Goal: Complete application form: Complete application form

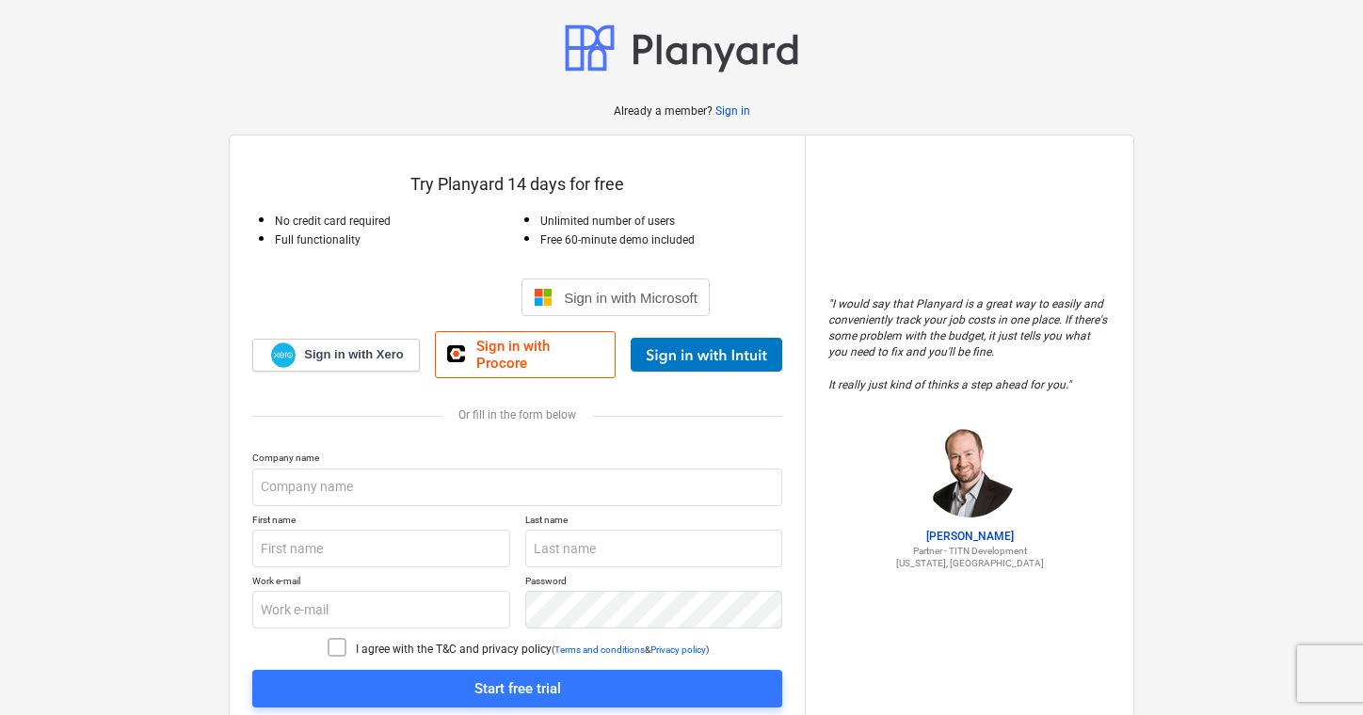
click at [402, 283] on div "Logg på med Google. Åpnes i en ny fane" at bounding box center [416, 297] width 182 height 41
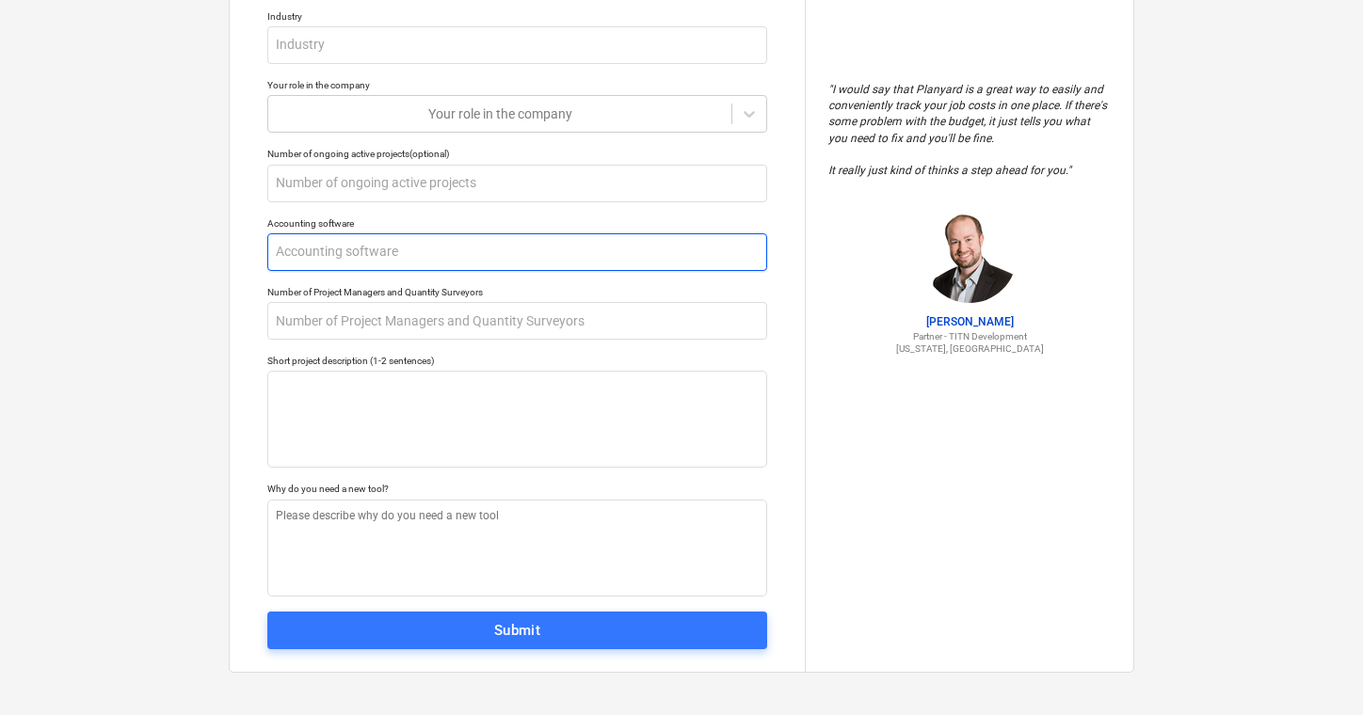
scroll to position [279, 0]
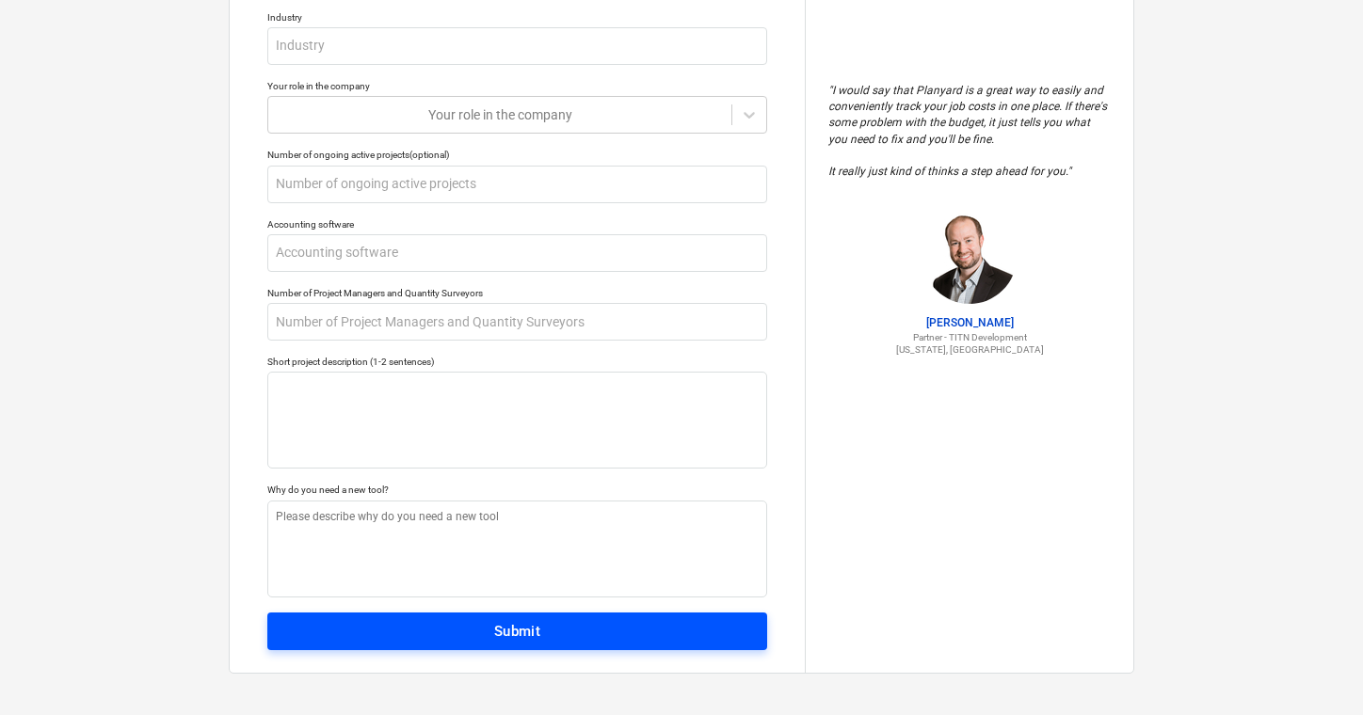
click at [538, 621] on div "Submit" at bounding box center [517, 631] width 47 height 24
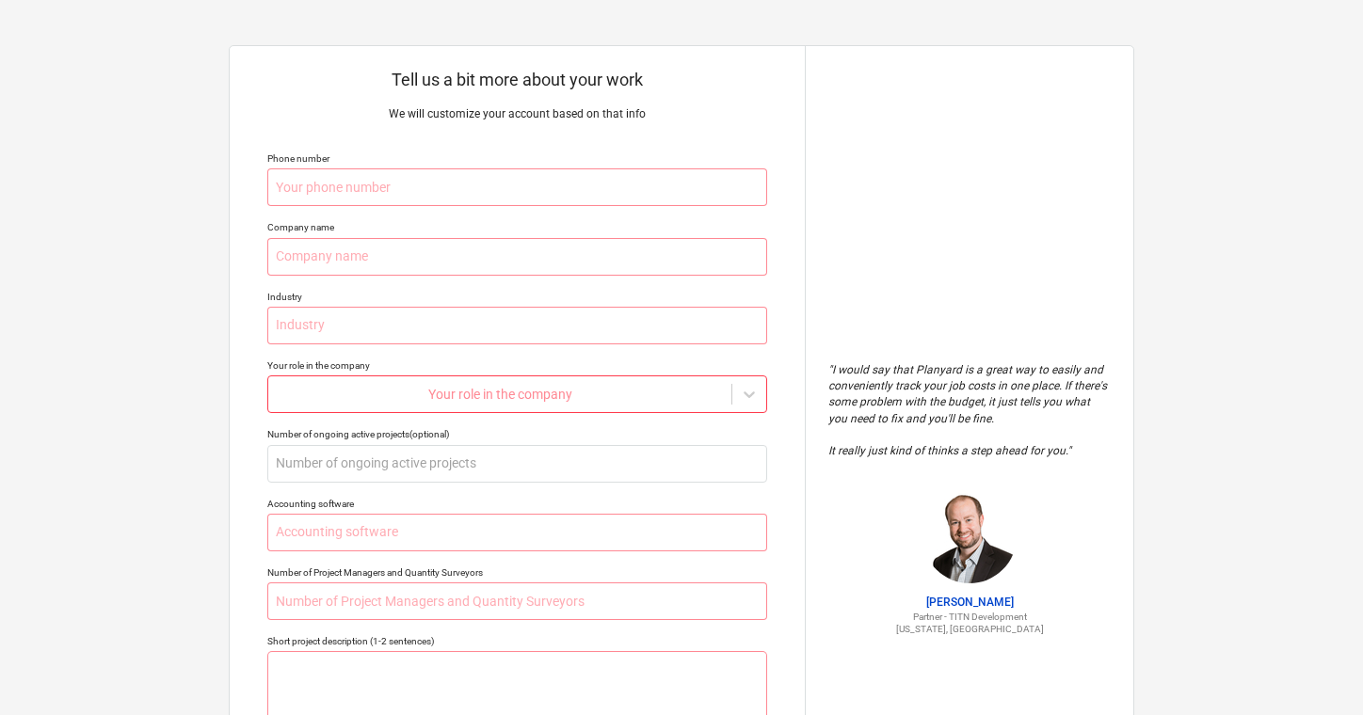
scroll to position [0, 0]
click at [755, 187] on input "text" at bounding box center [517, 187] width 500 height 38
click at [759, 183] on input "text" at bounding box center [517, 187] width 500 height 38
click at [746, 185] on input "text" at bounding box center [517, 187] width 500 height 38
type textarea "x"
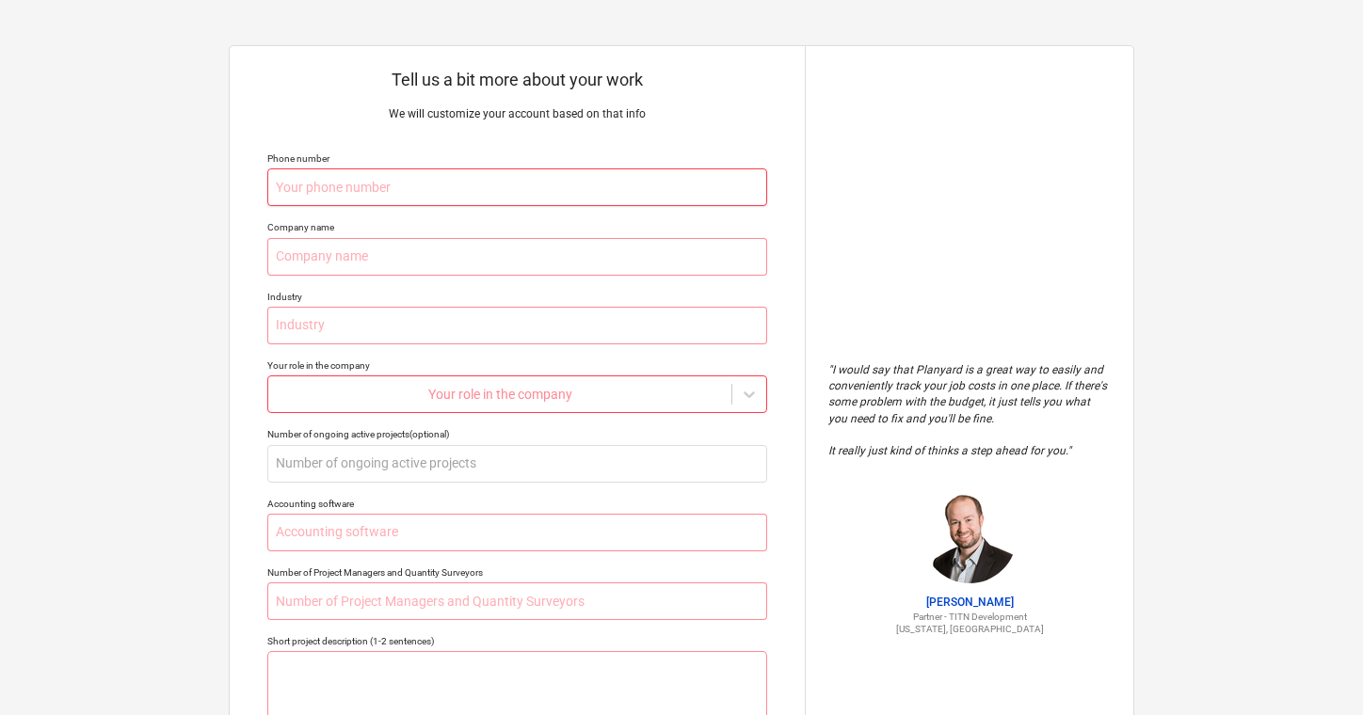
type input "9"
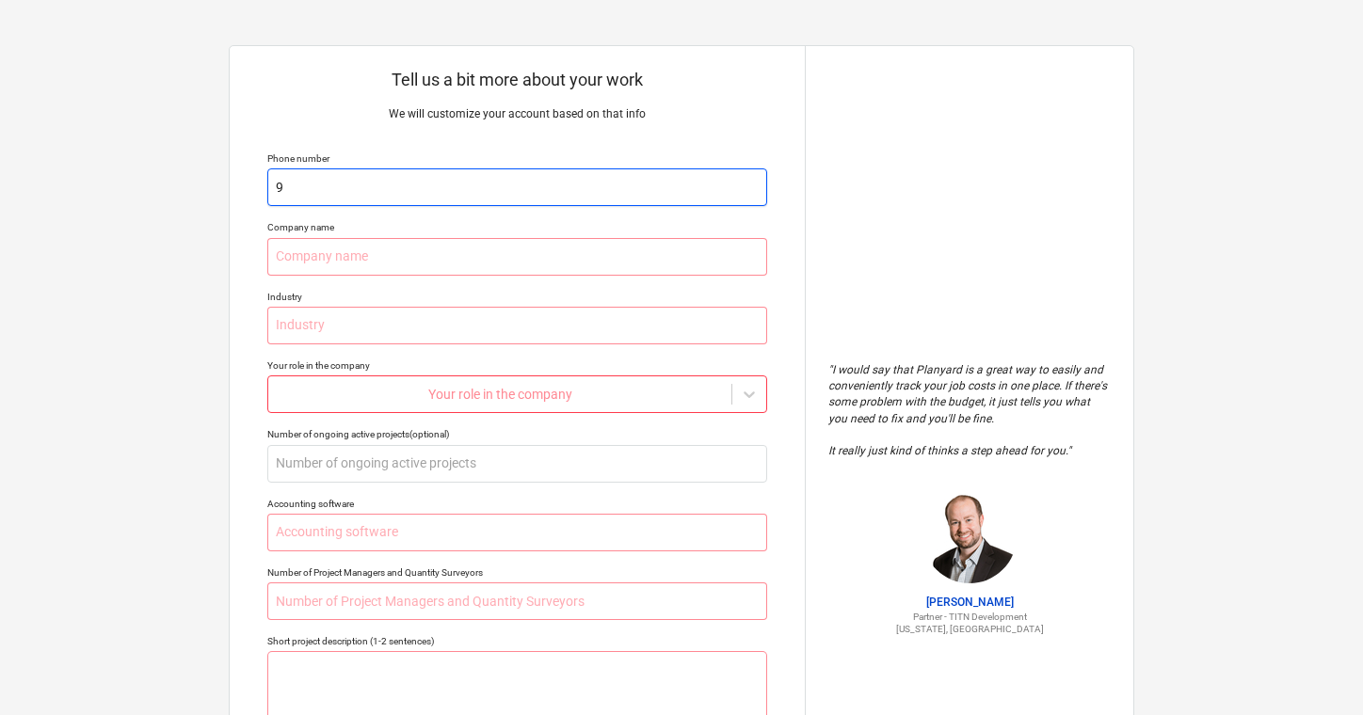
type textarea "x"
type input "94"
type textarea "x"
type input "942"
type textarea "x"
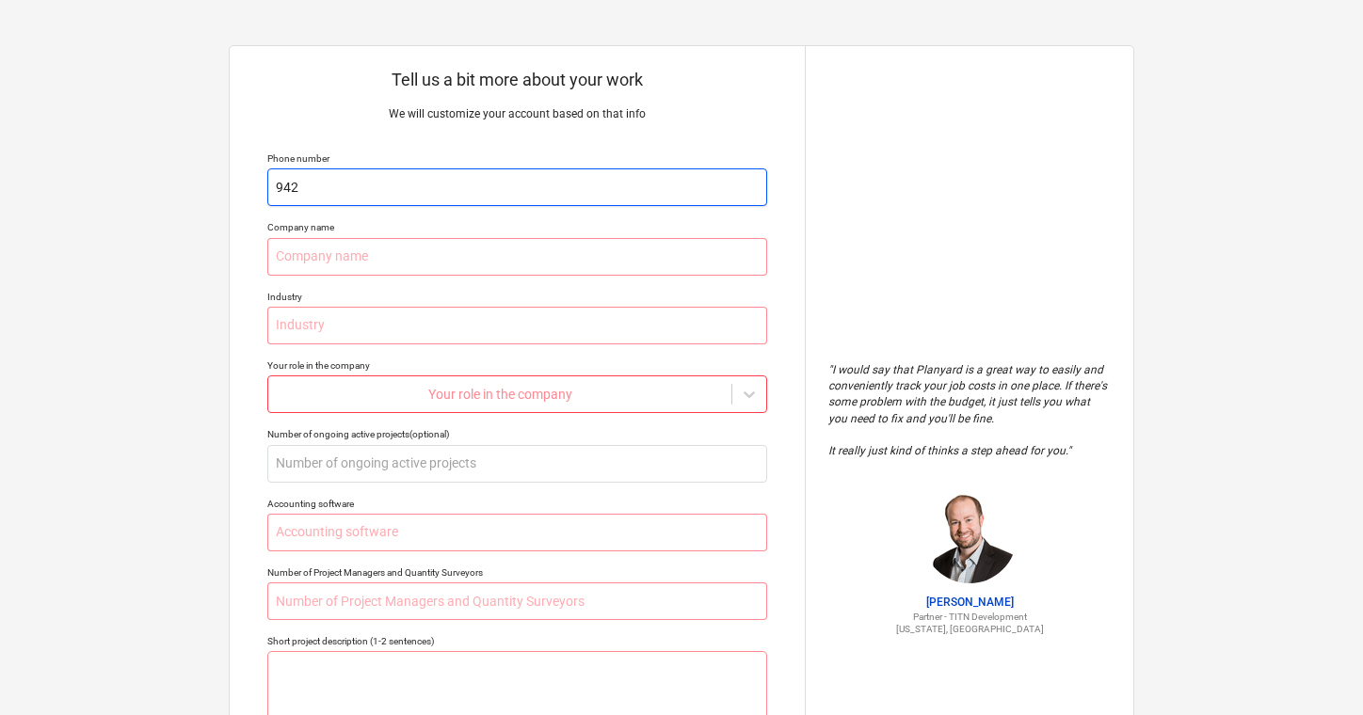
type input "9429"
type textarea "x"
type input "94293"
type textarea "x"
type input "942930"
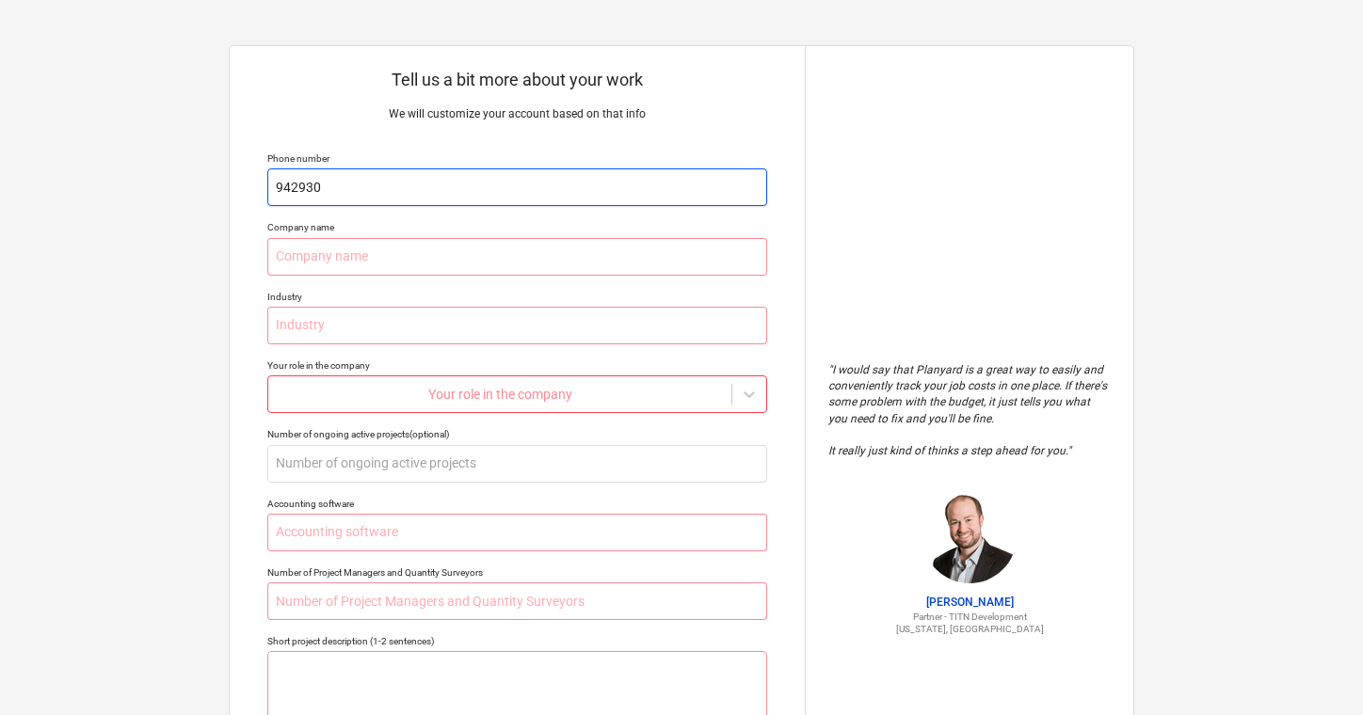
type textarea "x"
type input "9429302"
type textarea "x"
type input "94293029"
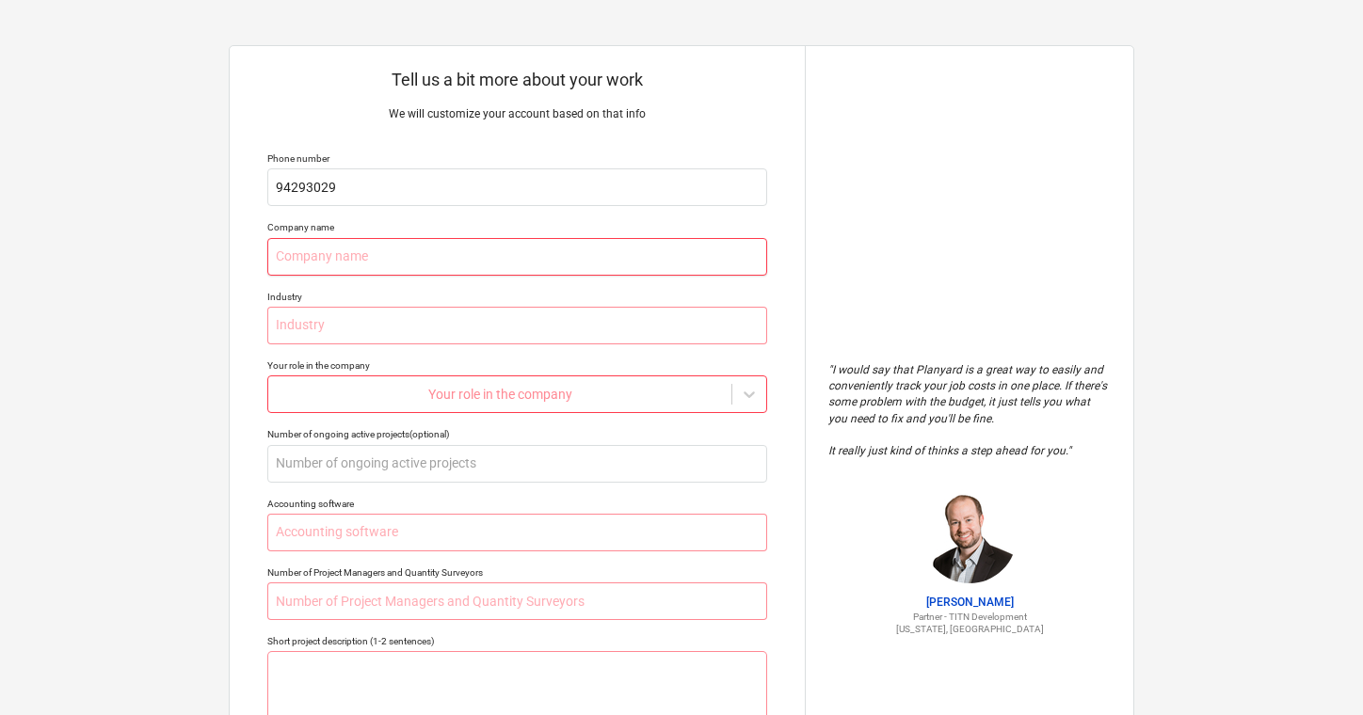
type textarea "x"
type input "H"
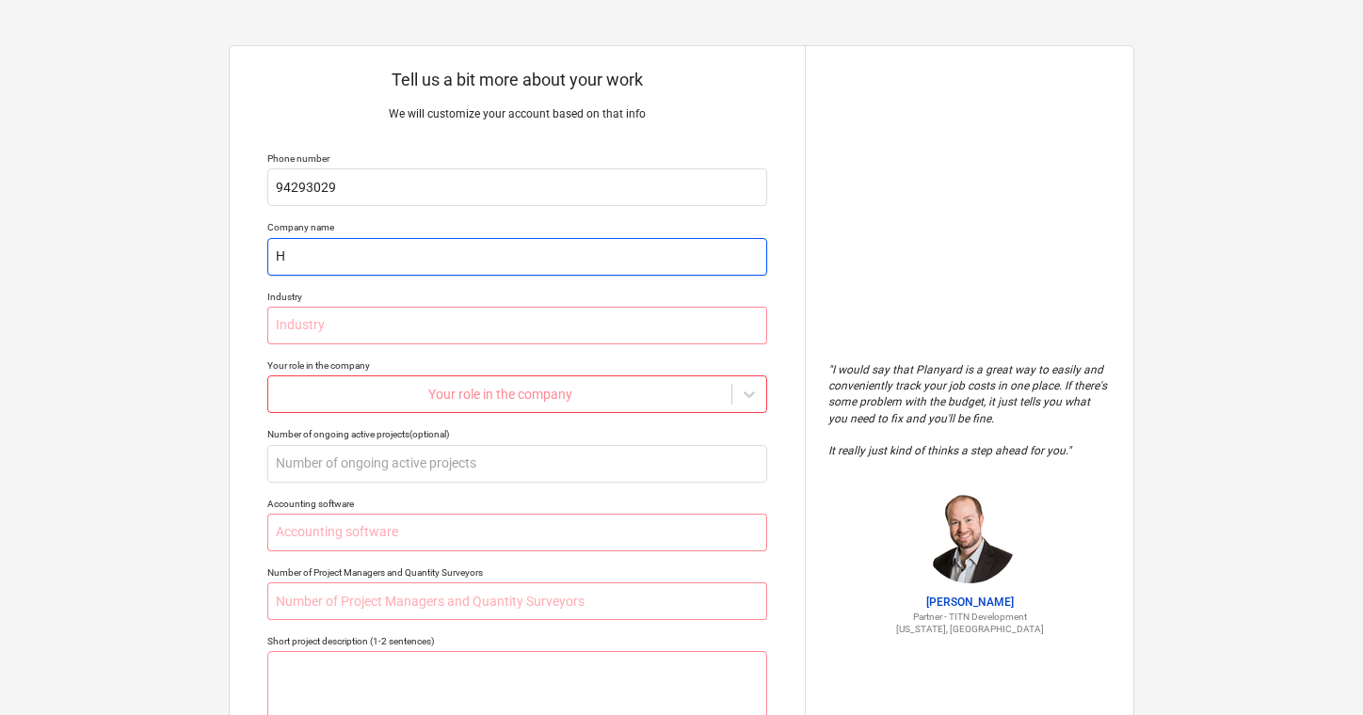
type textarea "x"
type input "Ha"
type textarea "x"
type input "[PERSON_NAME]"
type textarea "x"
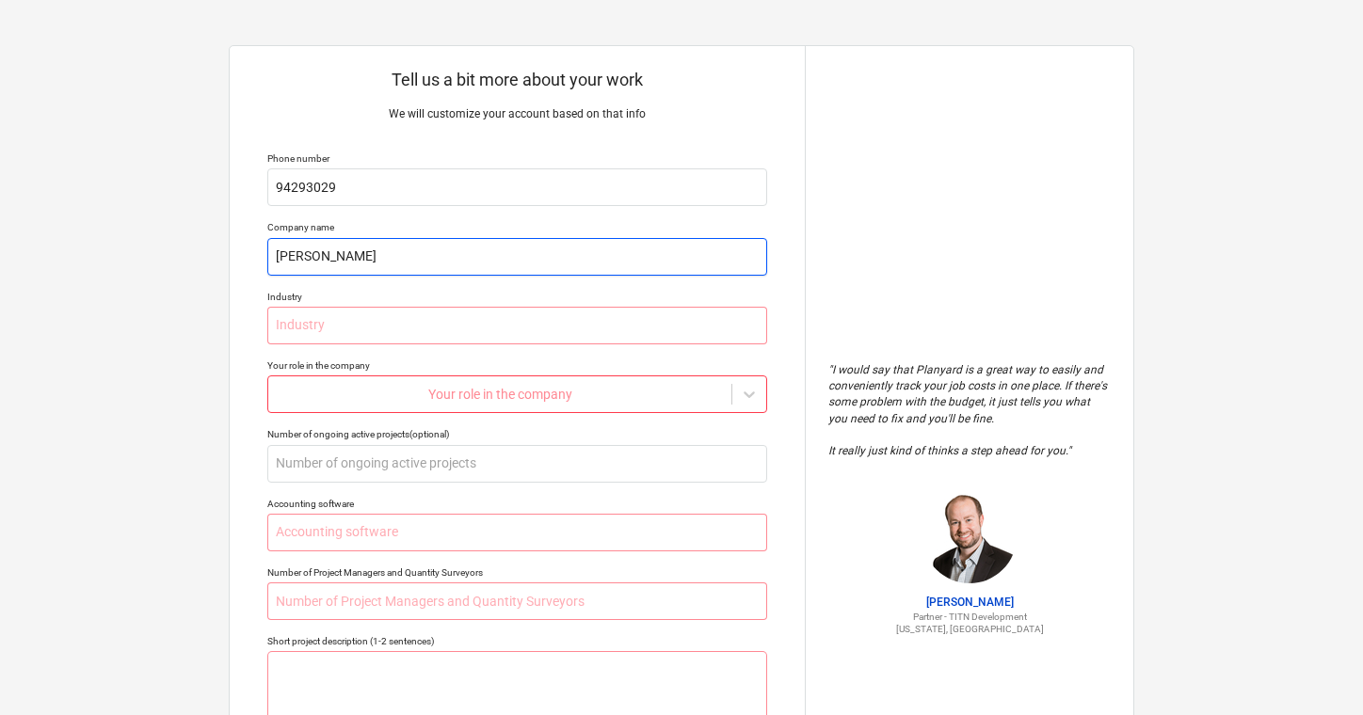
type input "Hand"
type textarea "x"
type input "Handv"
type textarea "x"
type input "Handve"
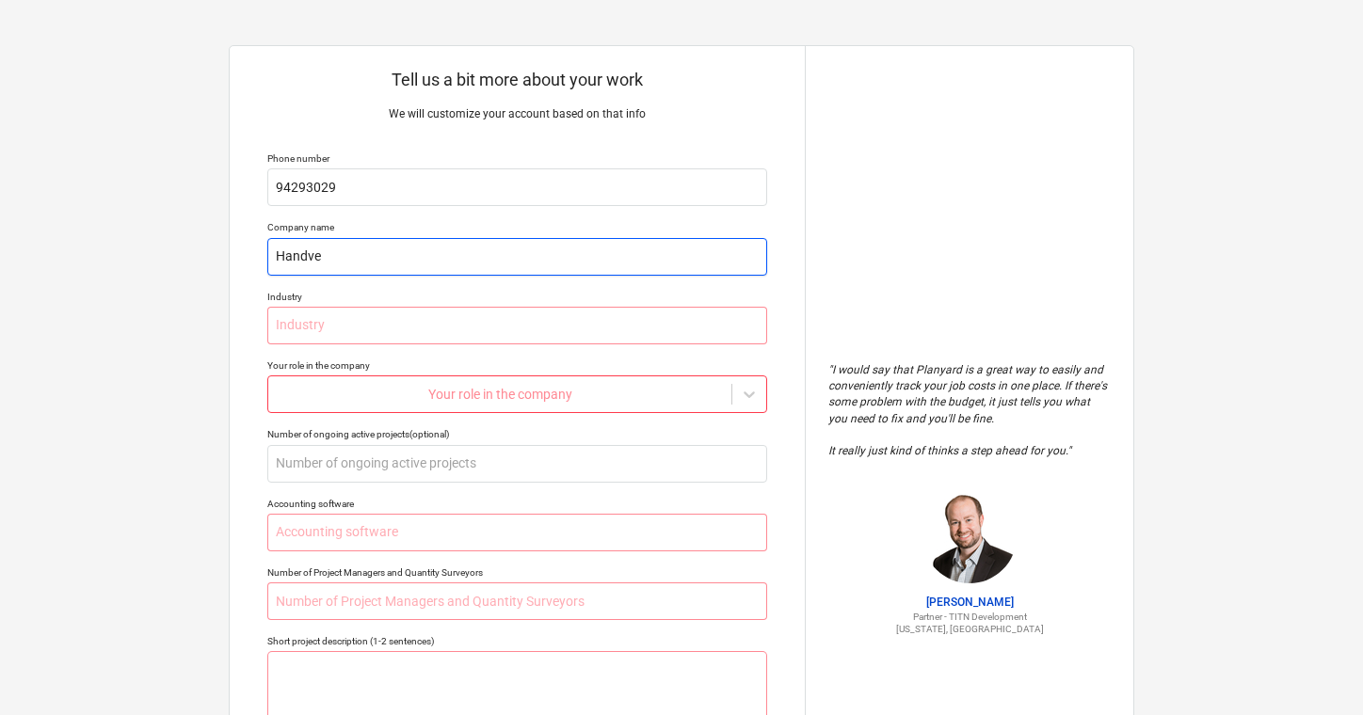
type textarea "x"
type input "Handver"
type textarea "x"
type input "Handverk"
type textarea "x"
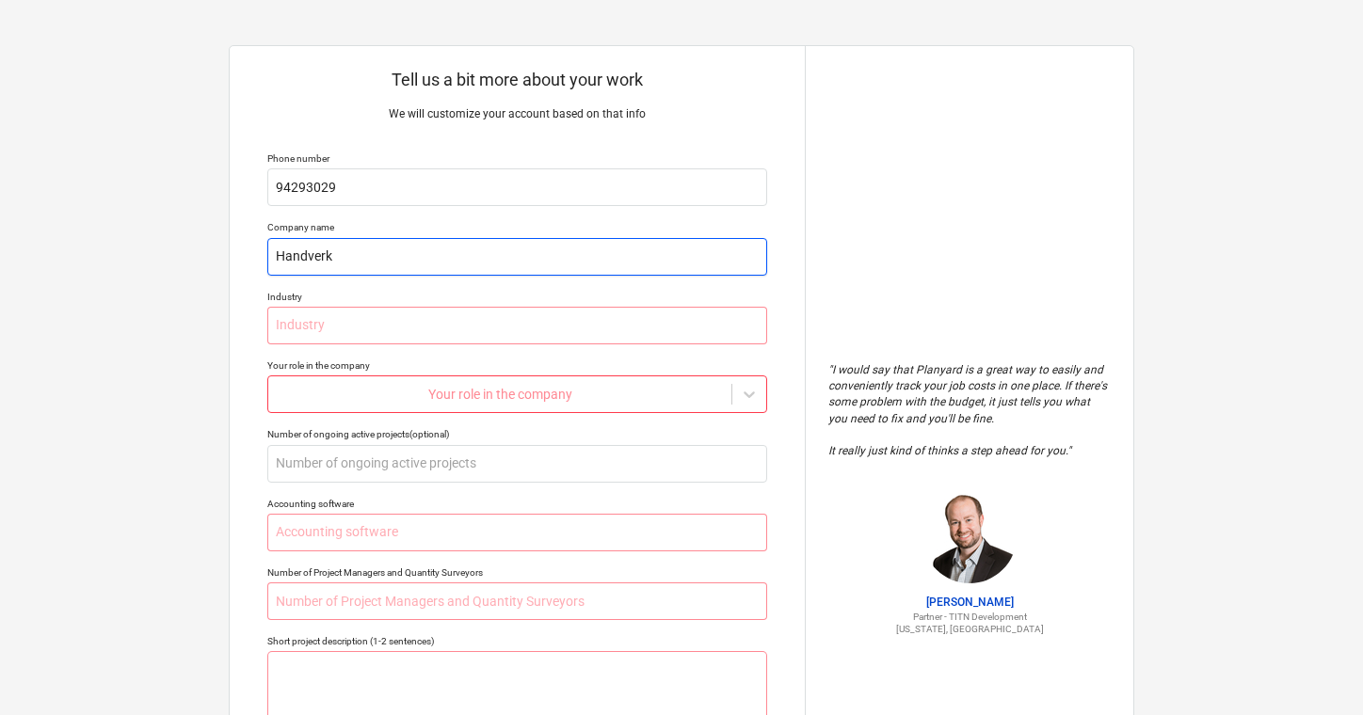
type input "Handverke"
type textarea "x"
type input "Handverker"
type textarea "x"
type input "Handverker"
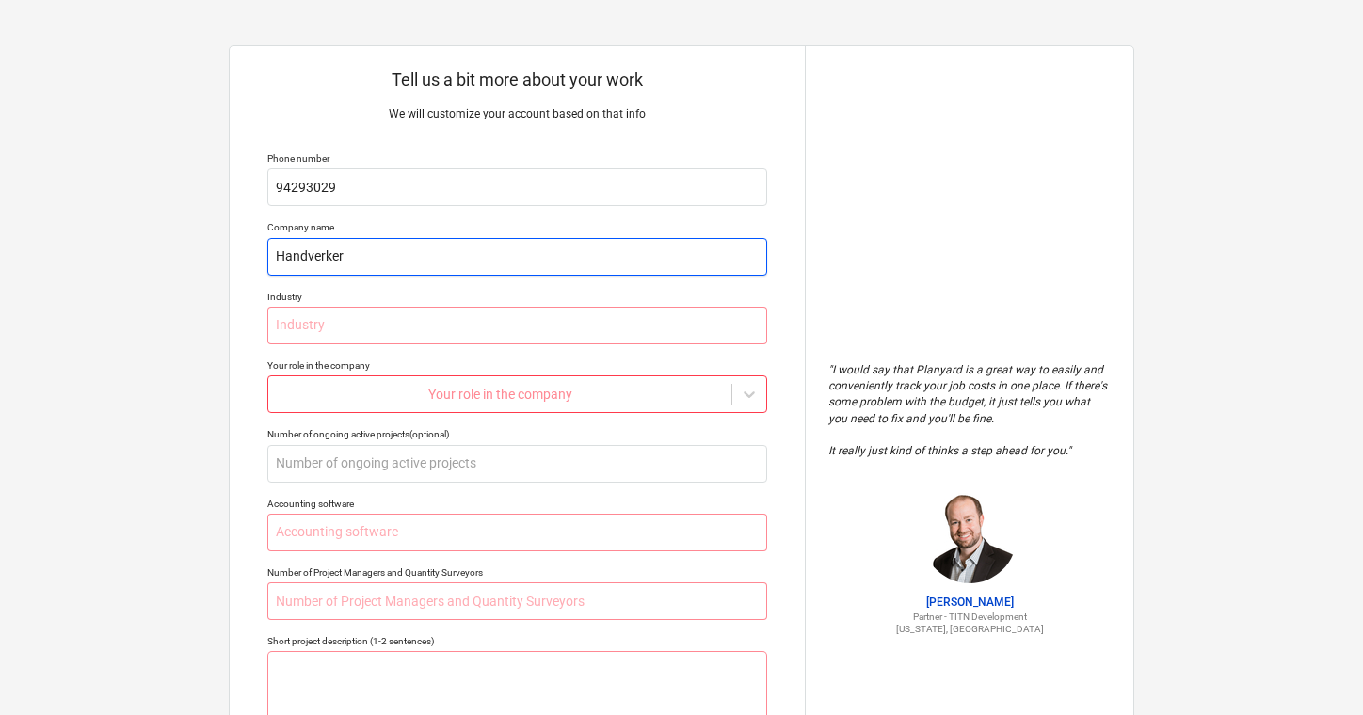
type textarea "x"
type input "Handverker D"
type textarea "x"
type input "Handverker Da"
type textarea "x"
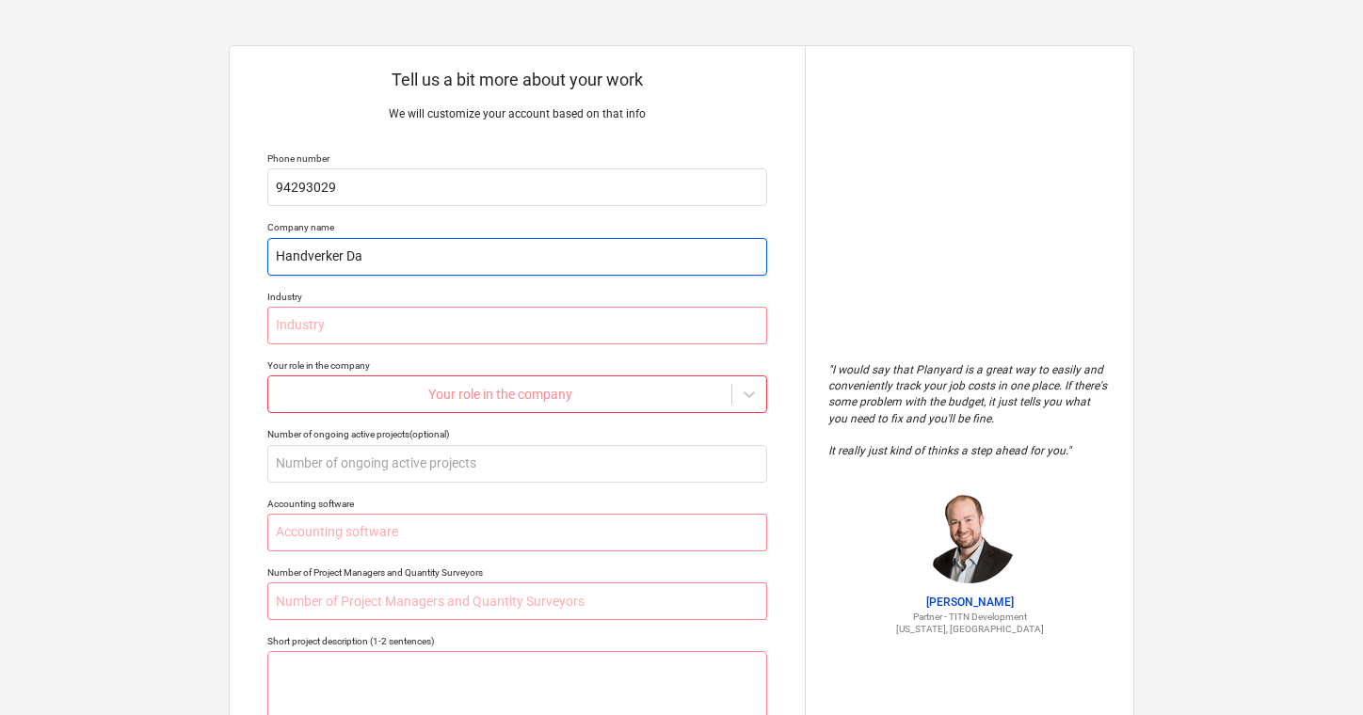
type input "Handverker Dah"
type textarea "x"
type input "Handverker Dahl"
type textarea "x"
type input "Handverker Dahl"
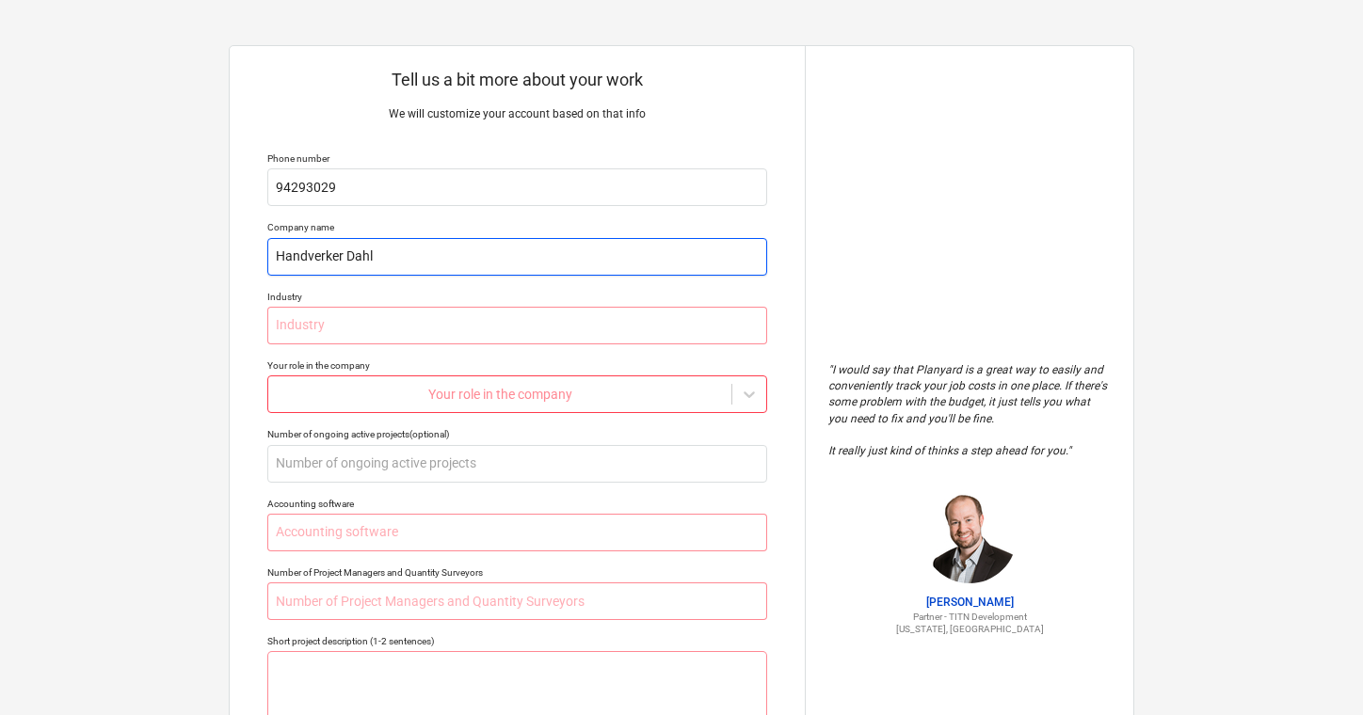
type textarea "x"
type input "Handverker [PERSON_NAME] A"
type textarea "x"
type input "Handverker [PERSON_NAME] AS"
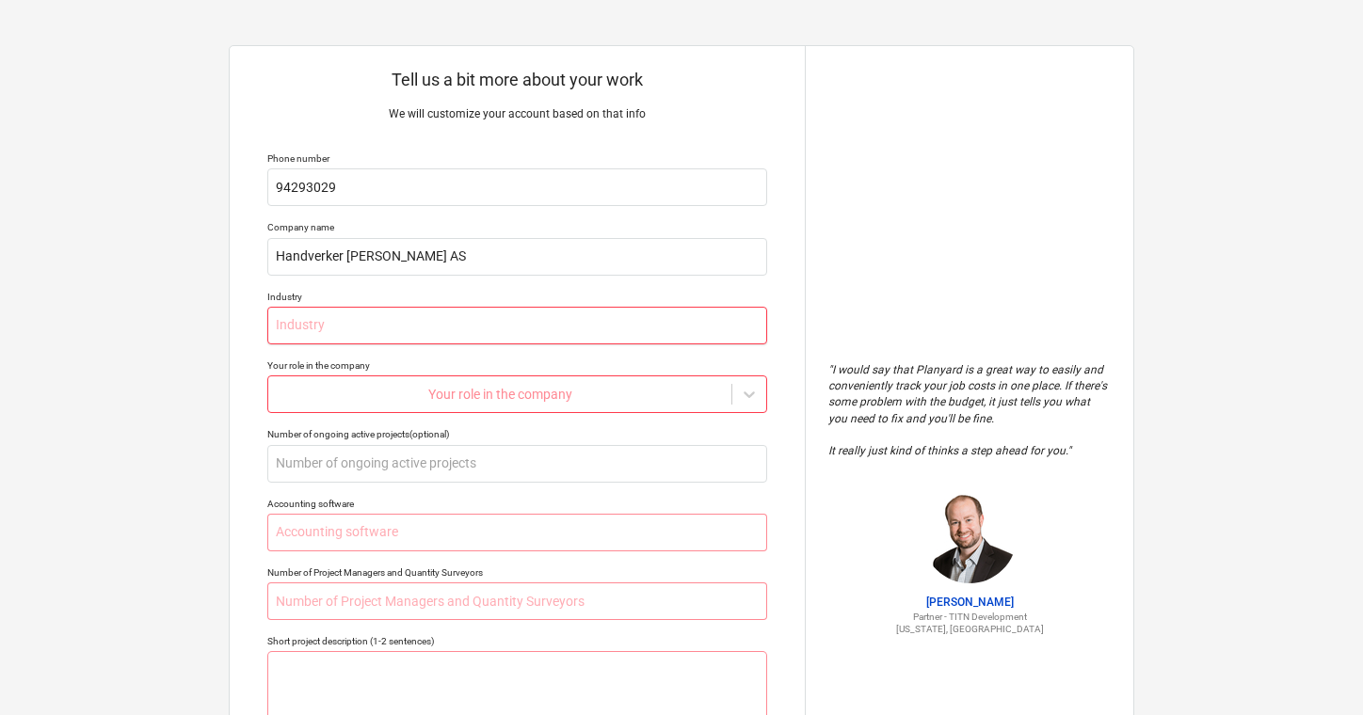
click at [622, 327] on input "text" at bounding box center [517, 326] width 500 height 38
type textarea "x"
type input "T"
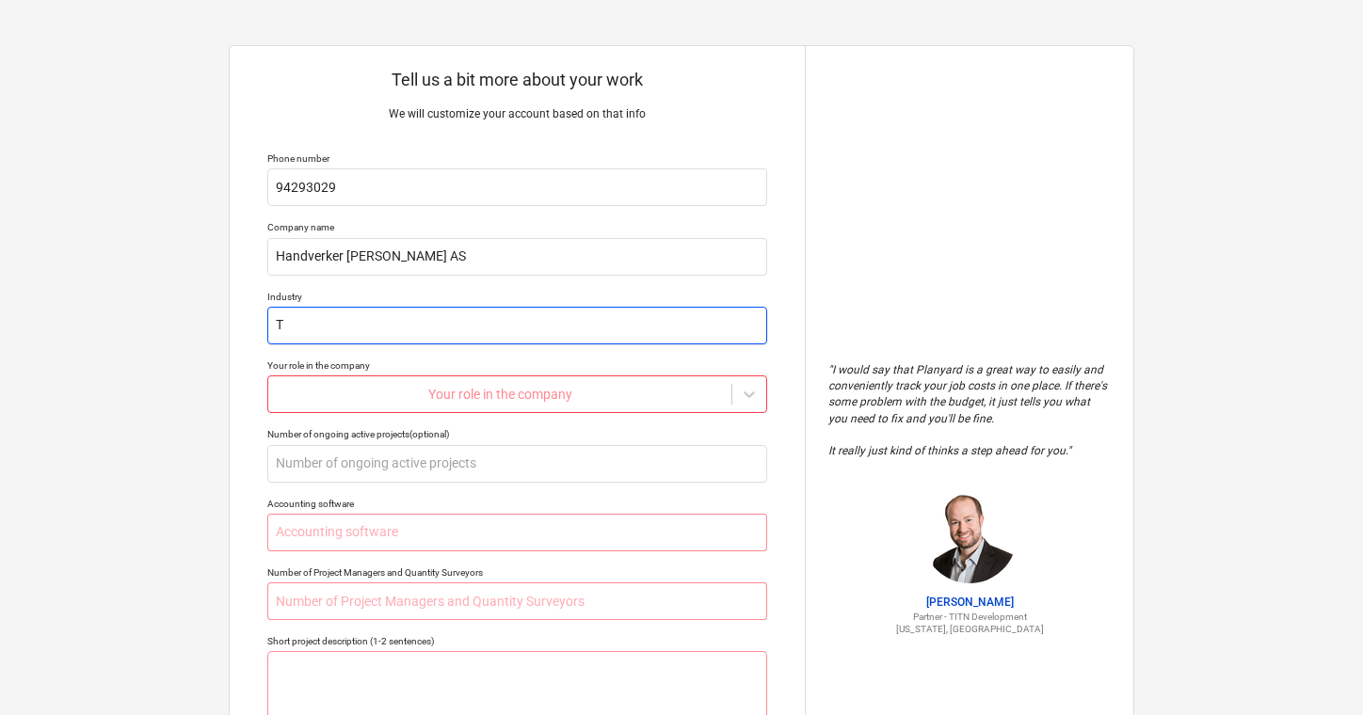
type textarea "x"
type input "Tø"
type textarea "x"
type input "Tør"
type textarea "x"
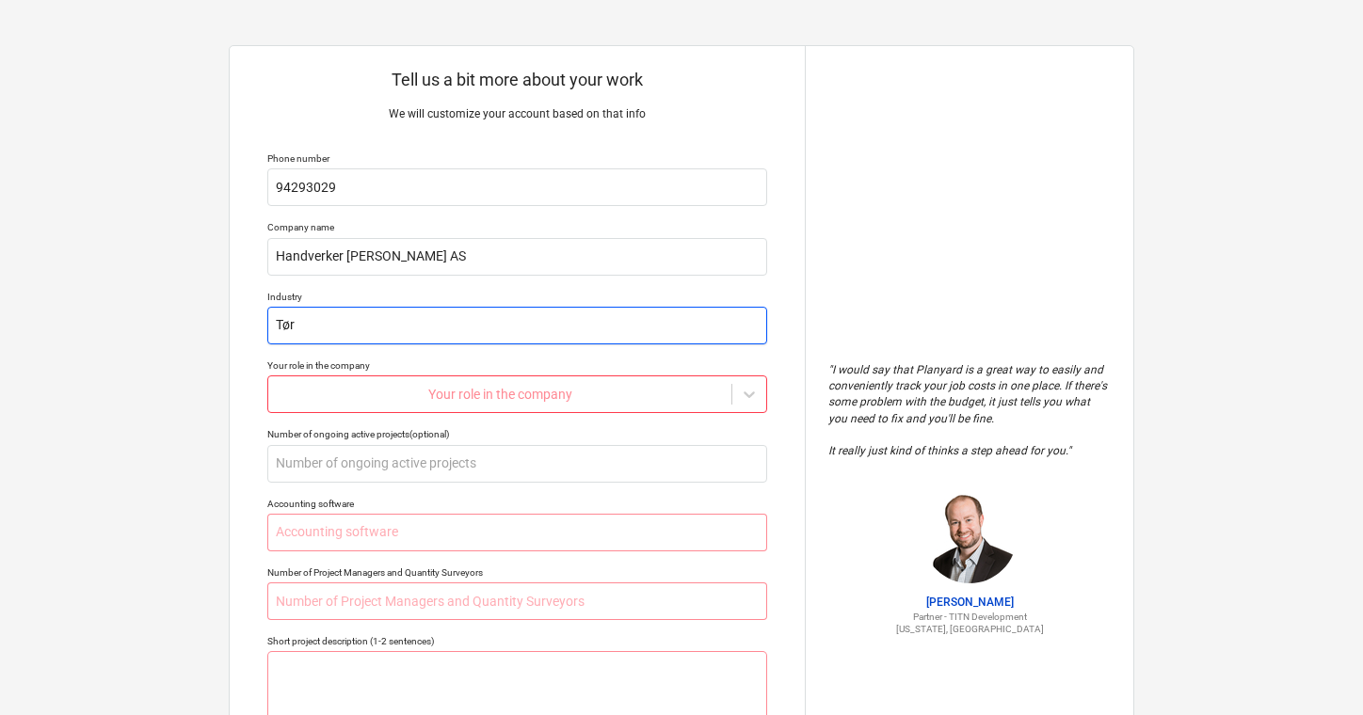
type input "Tørm"
type textarea "x"
type input "Tørme"
type textarea "x"
type input "Tørmer"
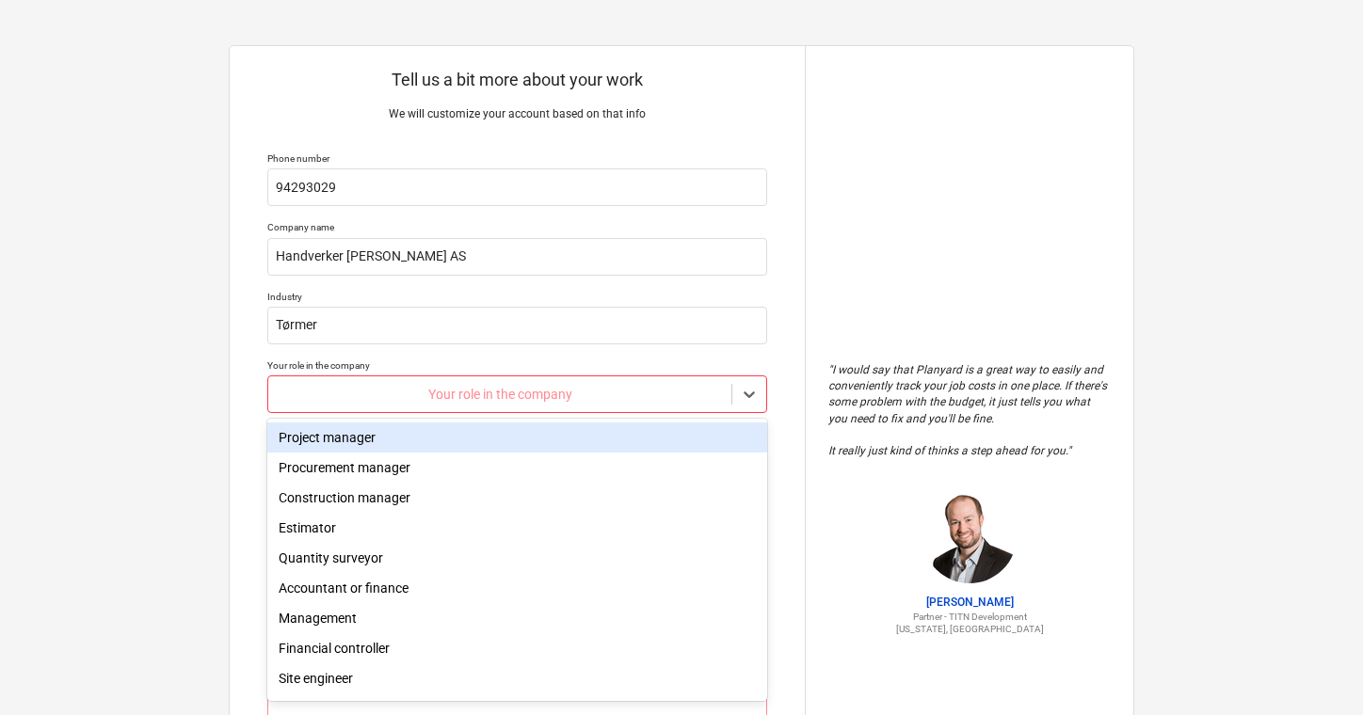
click at [593, 389] on div at bounding box center [500, 394] width 444 height 19
click at [582, 434] on div "Project manager" at bounding box center [517, 437] width 500 height 30
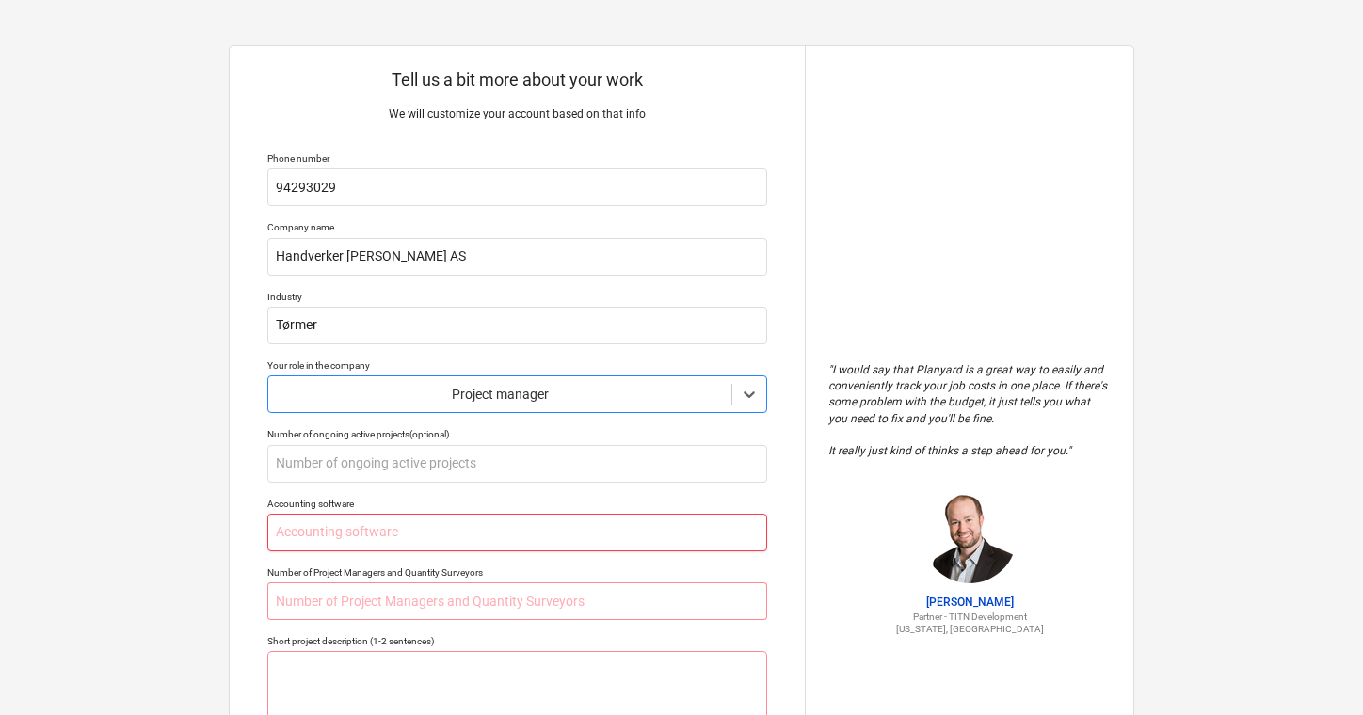
type textarea "x"
click at [527, 531] on input "text" at bounding box center [517, 533] width 500 height 38
